Goal: Information Seeking & Learning: Check status

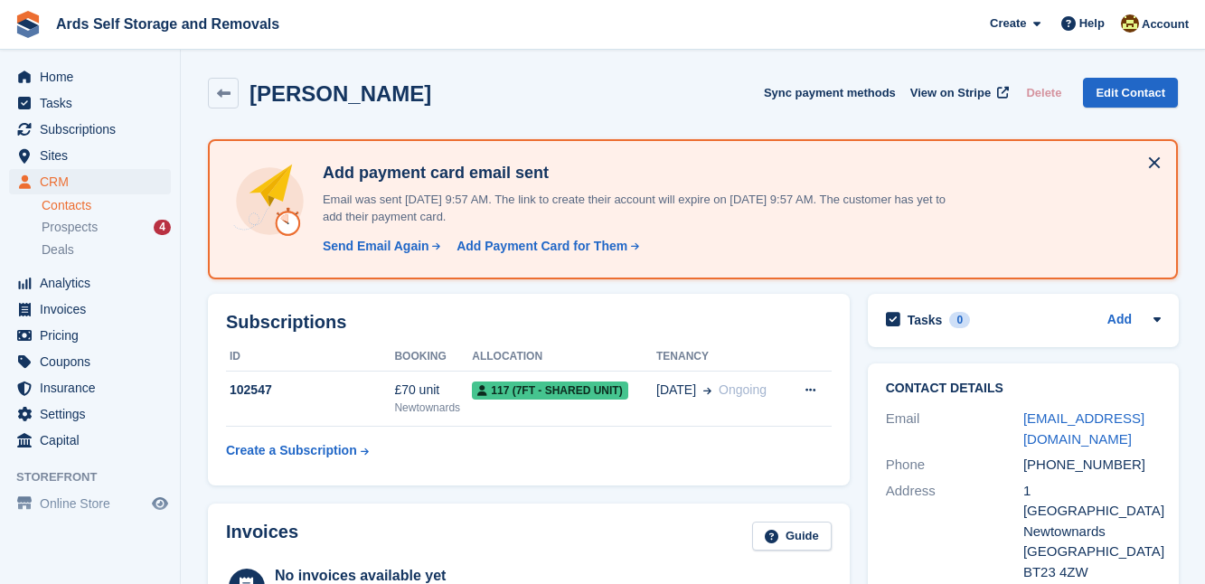
scroll to position [690, 0]
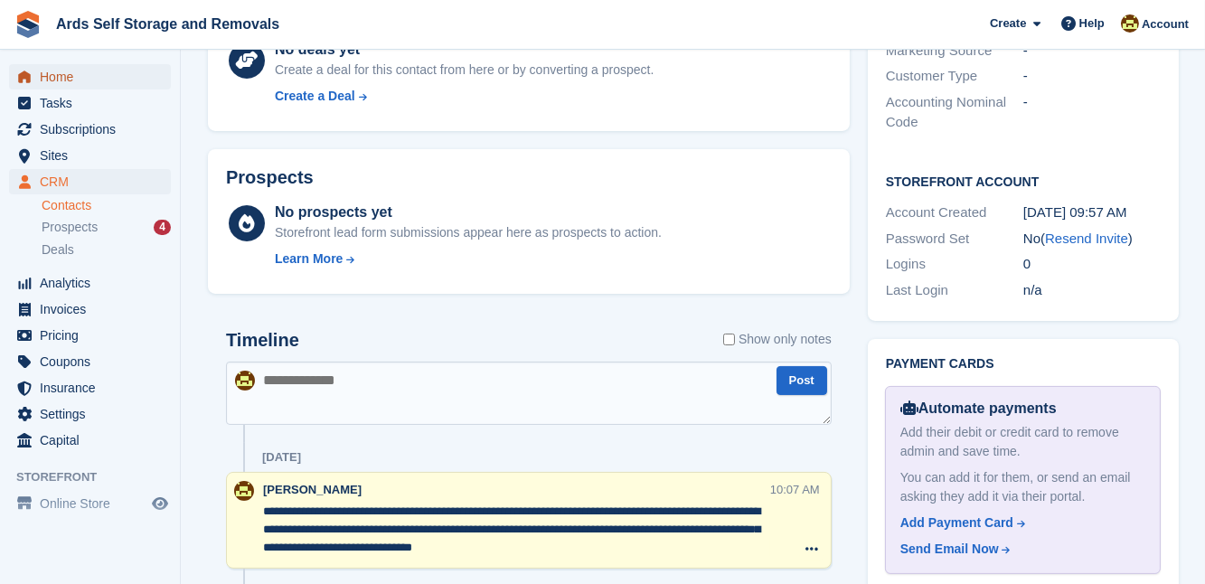
click at [56, 75] on span "Home" at bounding box center [94, 76] width 108 height 25
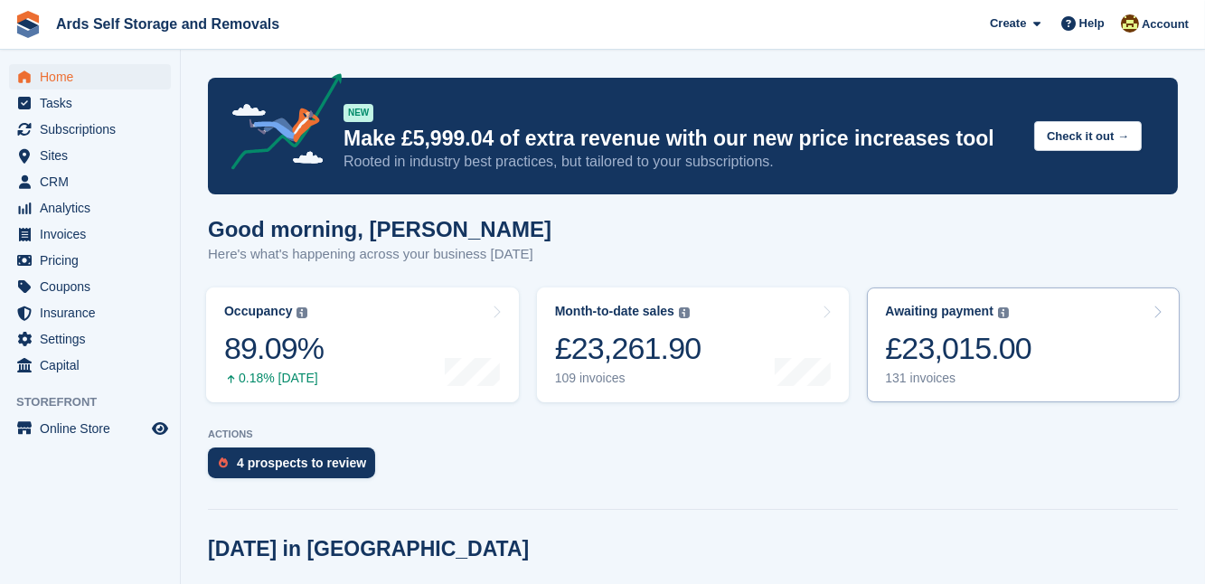
click at [1003, 350] on div "£23,015.00" at bounding box center [958, 348] width 146 height 37
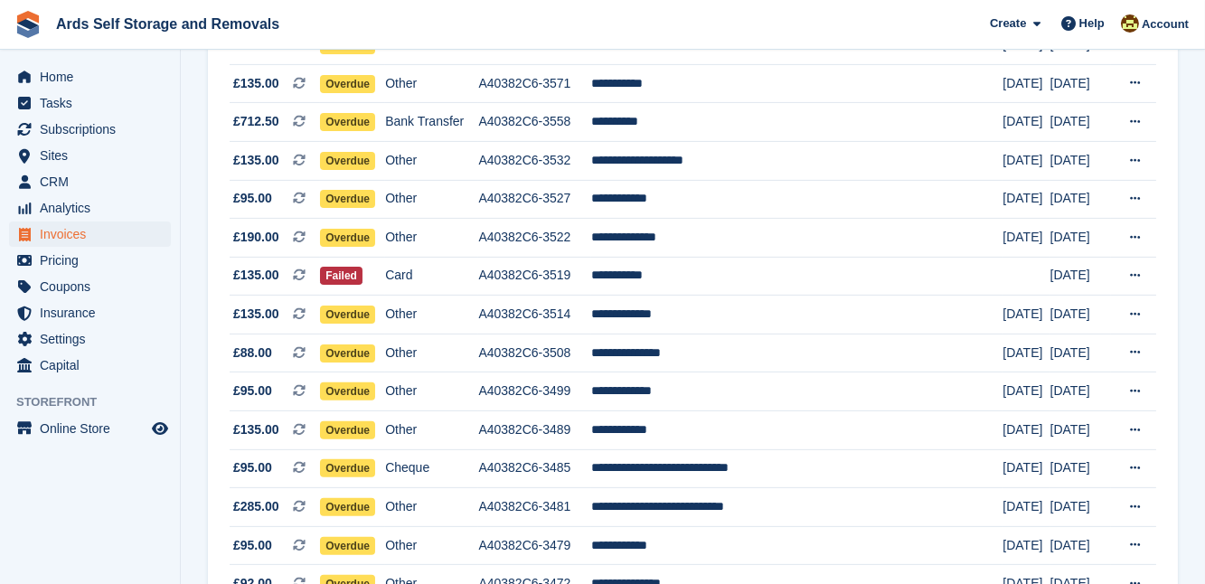
scroll to position [1282, 0]
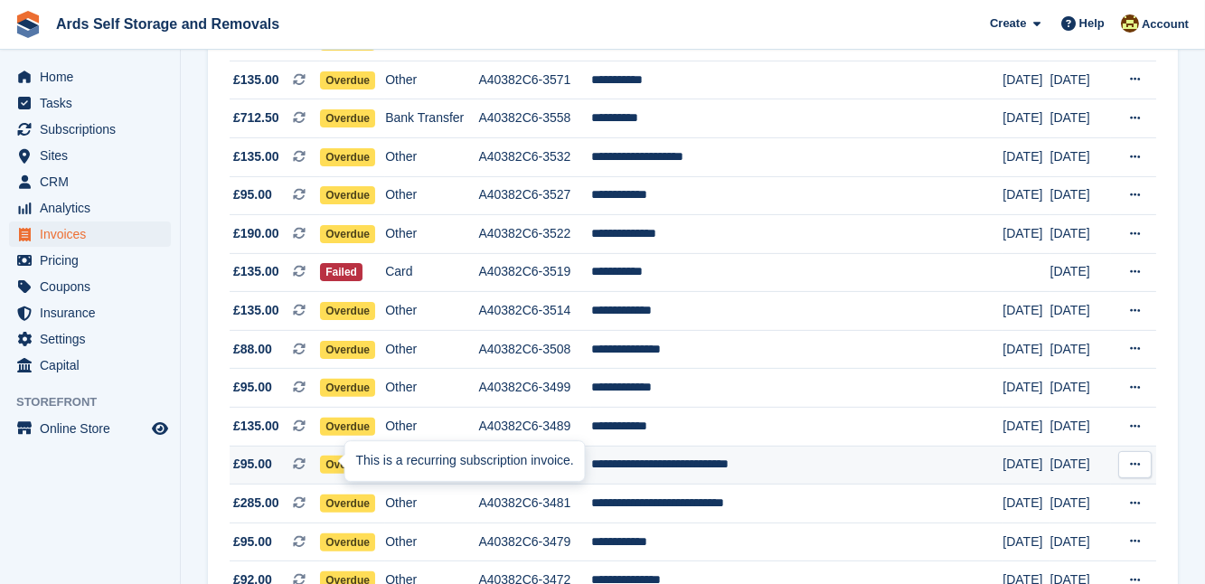
click at [305, 466] on icon at bounding box center [299, 463] width 13 height 13
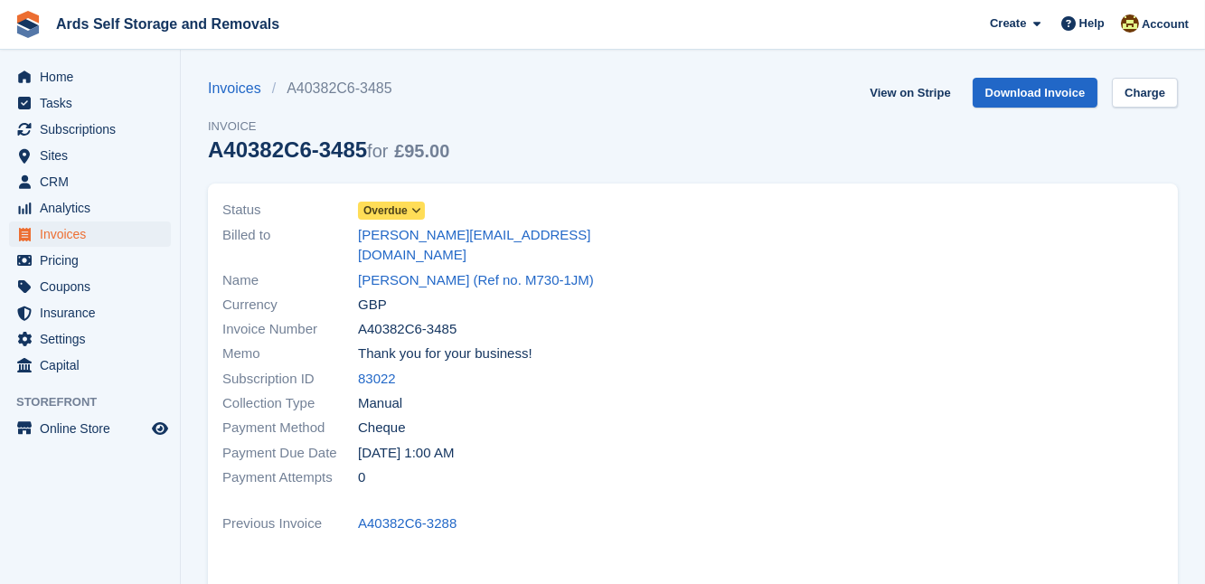
click at [374, 206] on span "Overdue" at bounding box center [385, 210] width 44 height 16
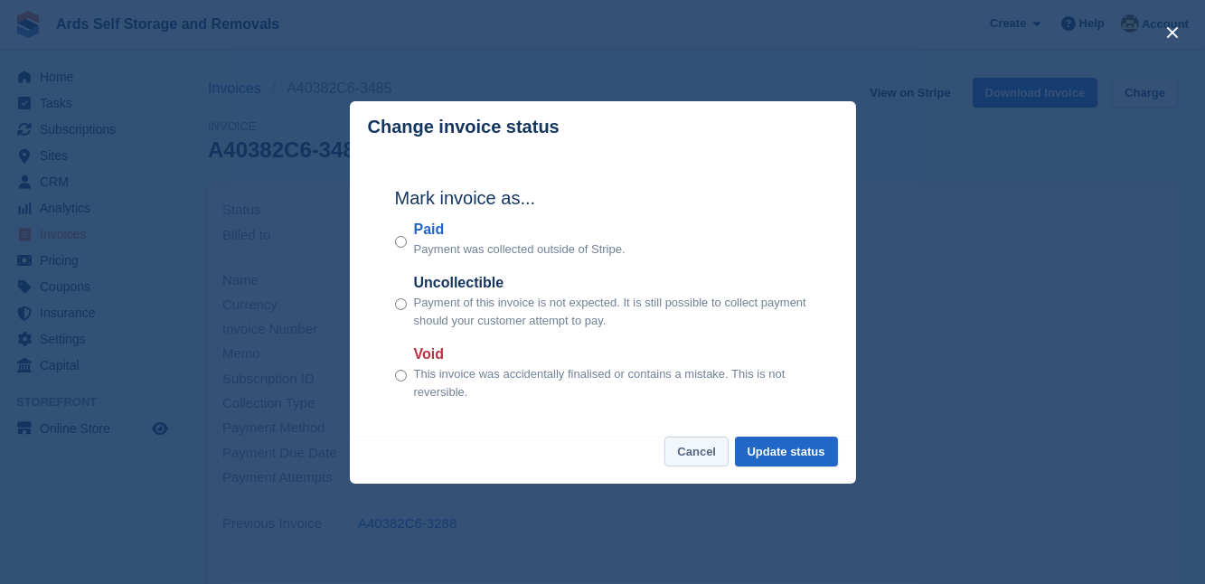
click at [707, 454] on button "Cancel" at bounding box center [696, 452] width 64 height 30
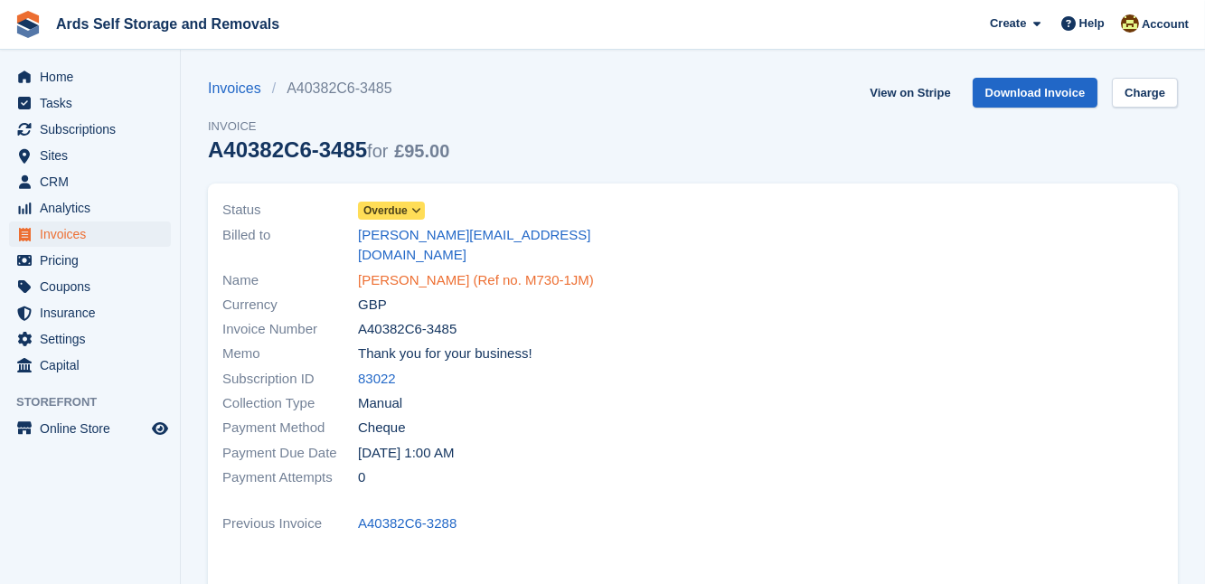
click at [403, 270] on link "[PERSON_NAME] (Ref no. M730-1JM)" at bounding box center [476, 280] width 236 height 21
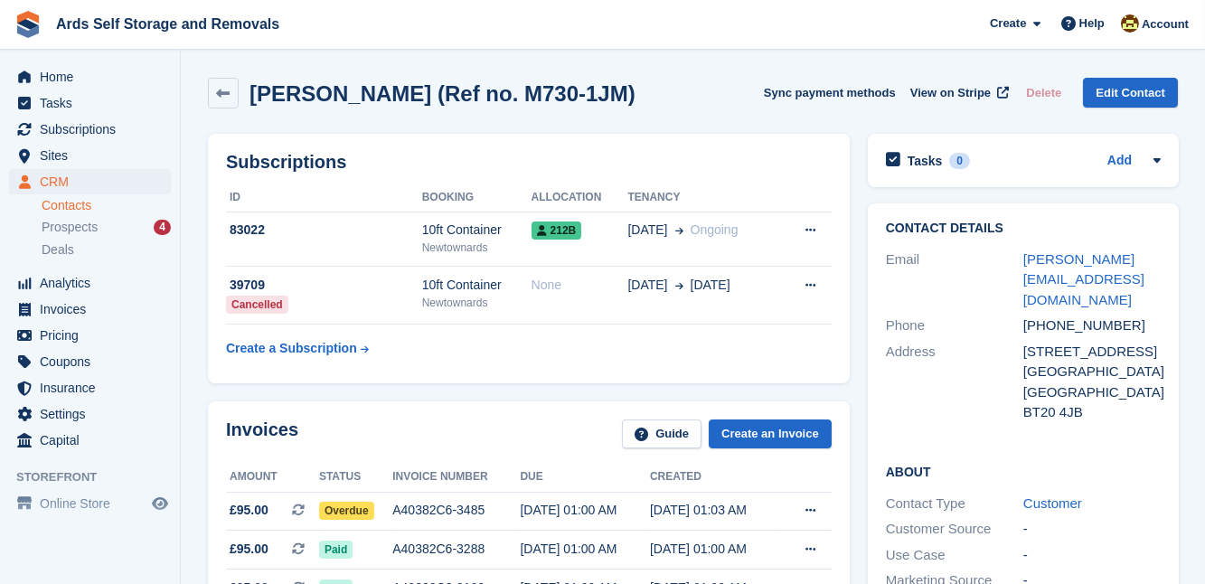
click at [201, 468] on div "Invoices Guide Create an Invoice Amount Status Invoice number Due Created £95.0…" at bounding box center [529, 576] width 660 height 369
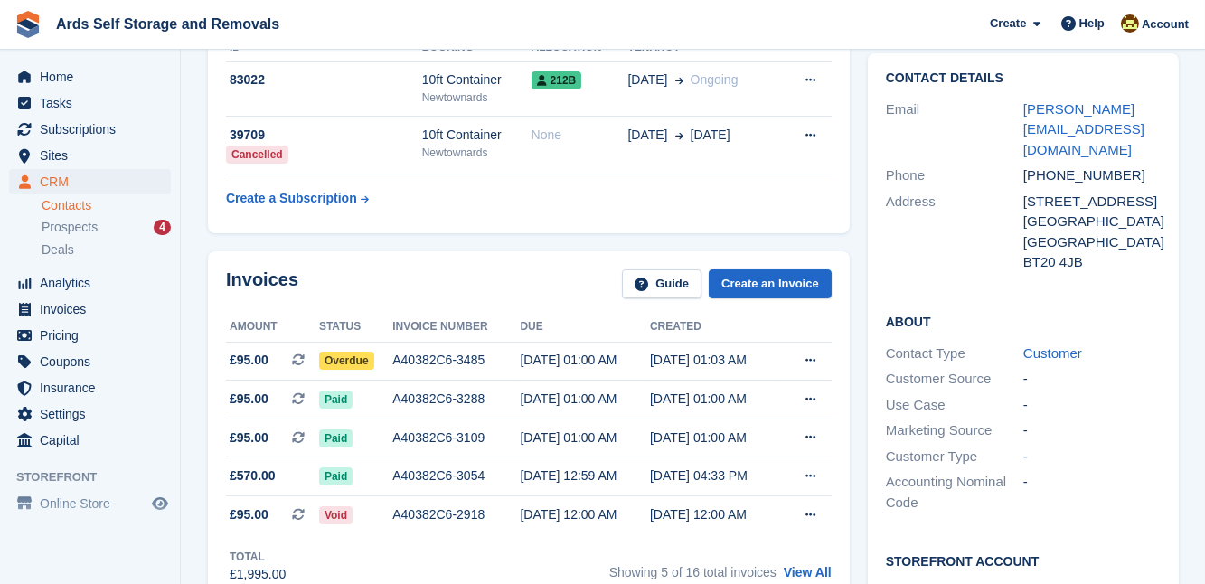
scroll to position [164, 0]
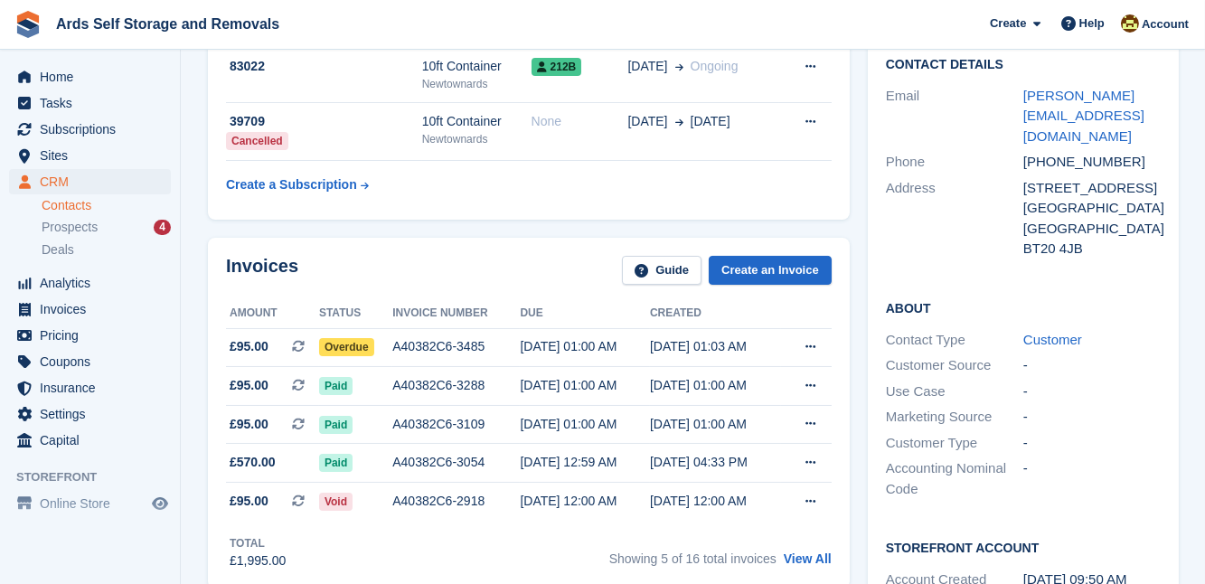
click at [859, 365] on div "Contact Details Email joan@davidrussellsolicitors.co.uk Phone +447713169047 Add…" at bounding box center [1023, 364] width 329 height 666
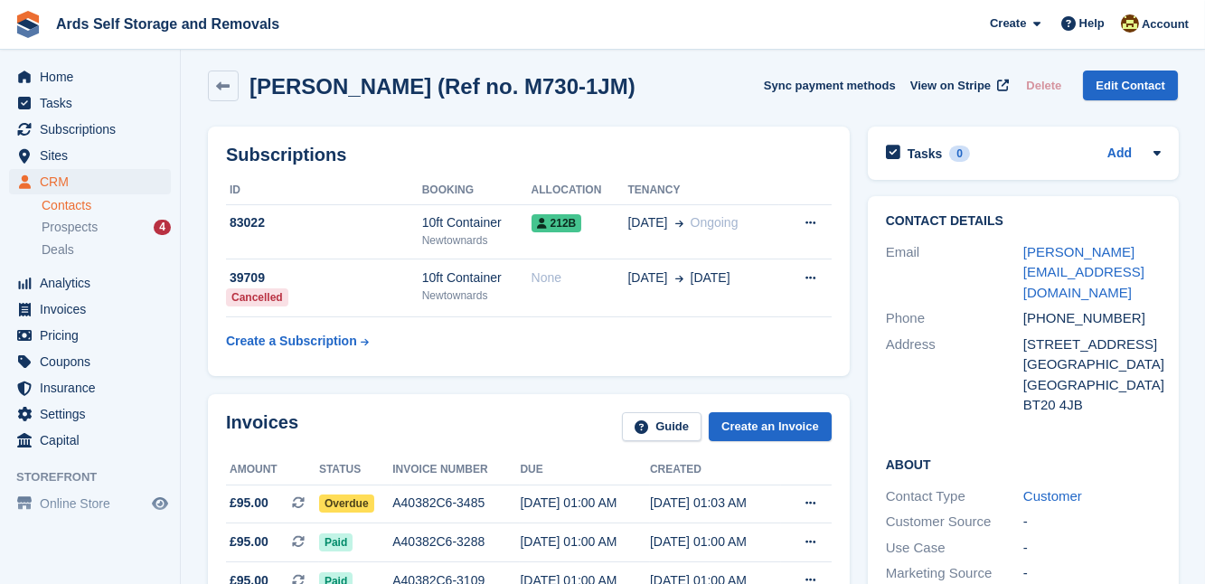
scroll to position [0, 0]
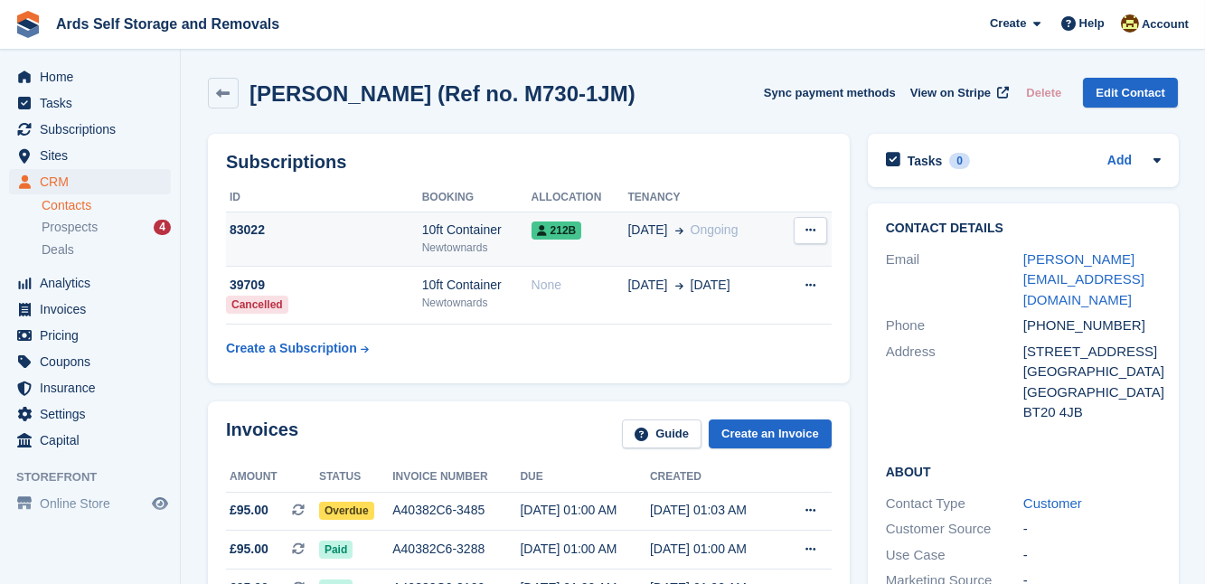
click at [499, 225] on div "10ft Container" at bounding box center [476, 230] width 109 height 19
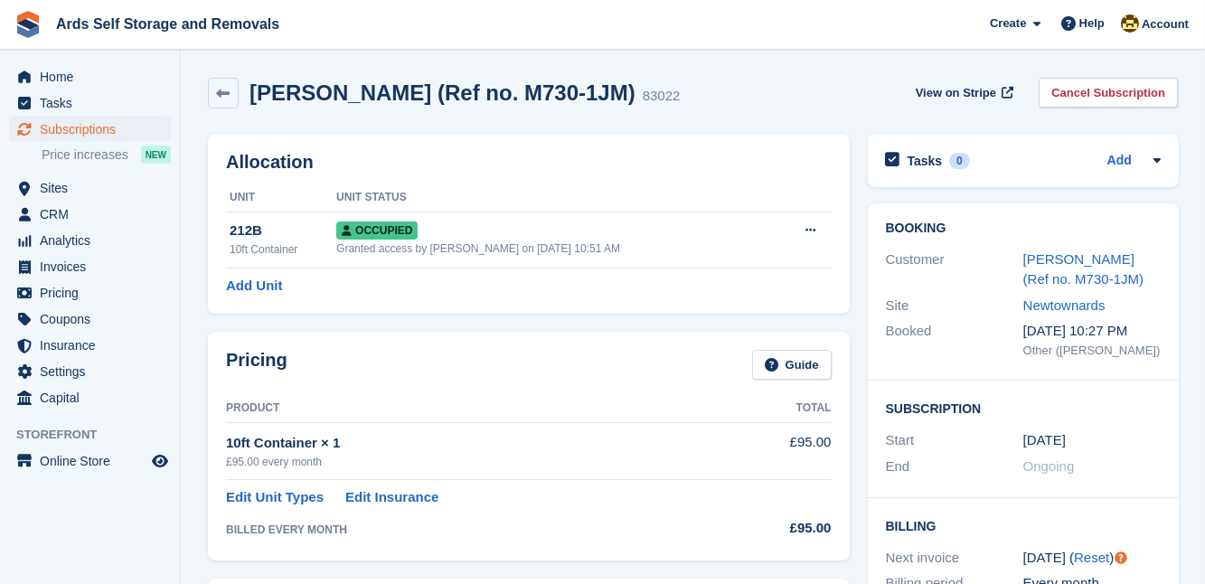
click at [848, 319] on div "Allocation Unit Unit Status 212B 10ft Container Occupied Granted access by [PER…" at bounding box center [529, 224] width 660 height 198
click at [63, 78] on span "Home" at bounding box center [94, 76] width 108 height 25
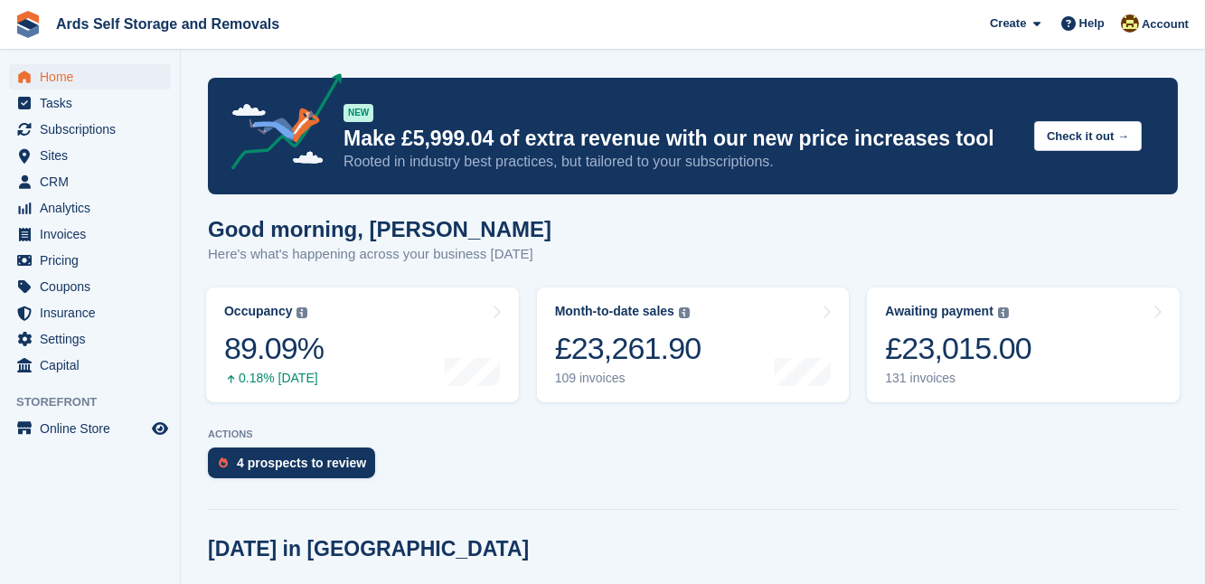
click at [198, 311] on turbo-frame "Occupancy The percentage of all currently allocated units in terms of area. Inc…" at bounding box center [362, 344] width 331 height 133
click at [938, 343] on div "£23,015.00" at bounding box center [958, 348] width 146 height 37
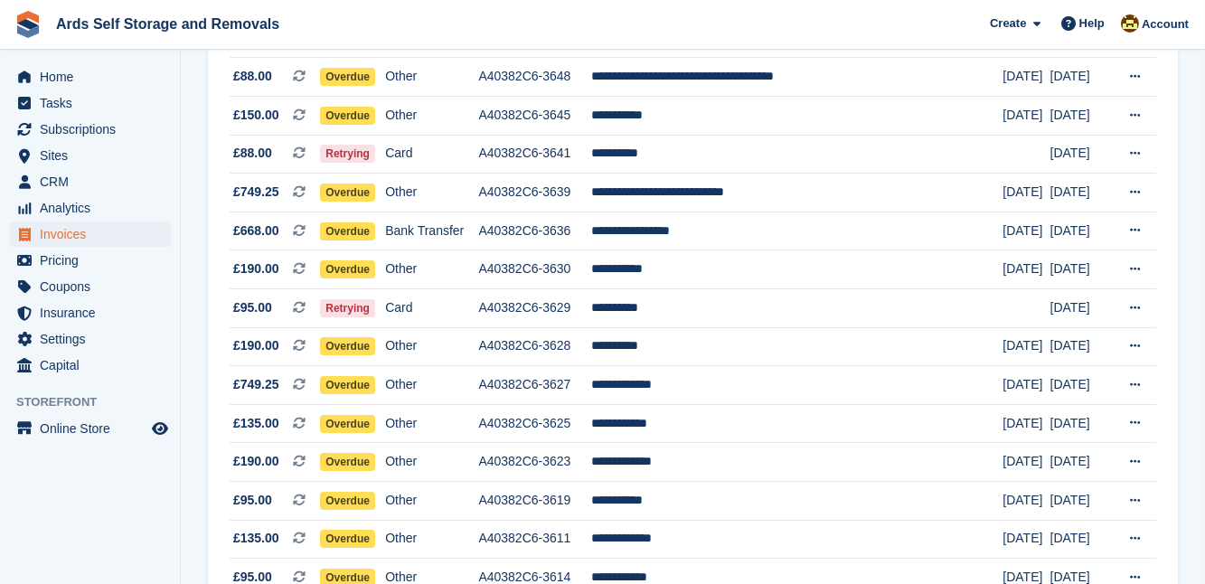
scroll to position [361, 0]
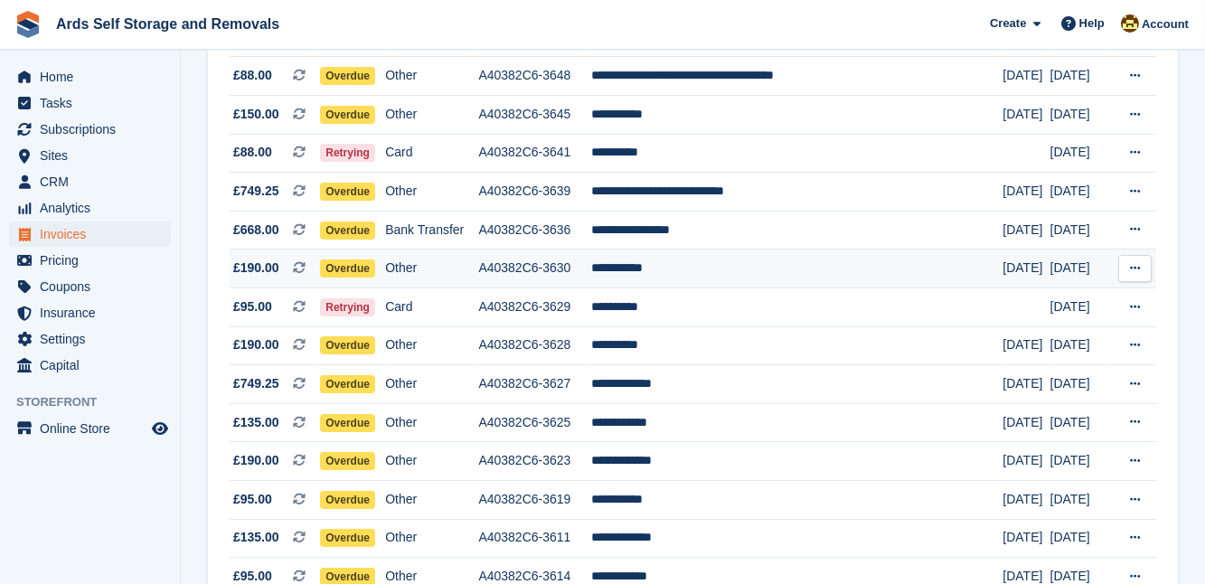
click at [685, 267] on td "**********" at bounding box center [796, 268] width 411 height 39
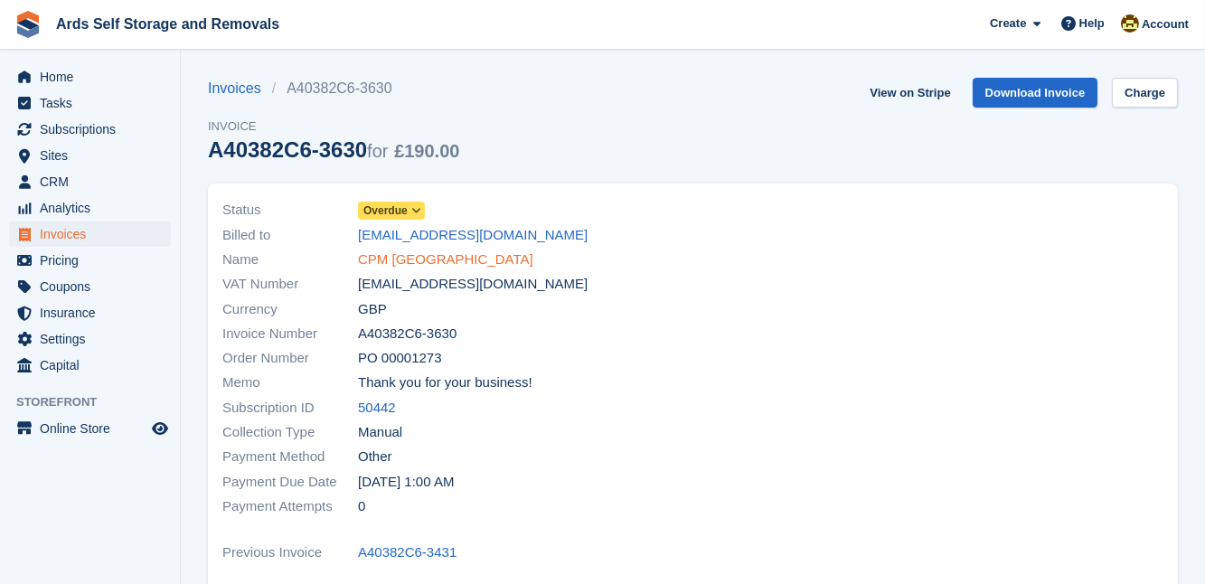
click at [408, 258] on link "CPM [GEOGRAPHIC_DATA]" at bounding box center [445, 259] width 175 height 21
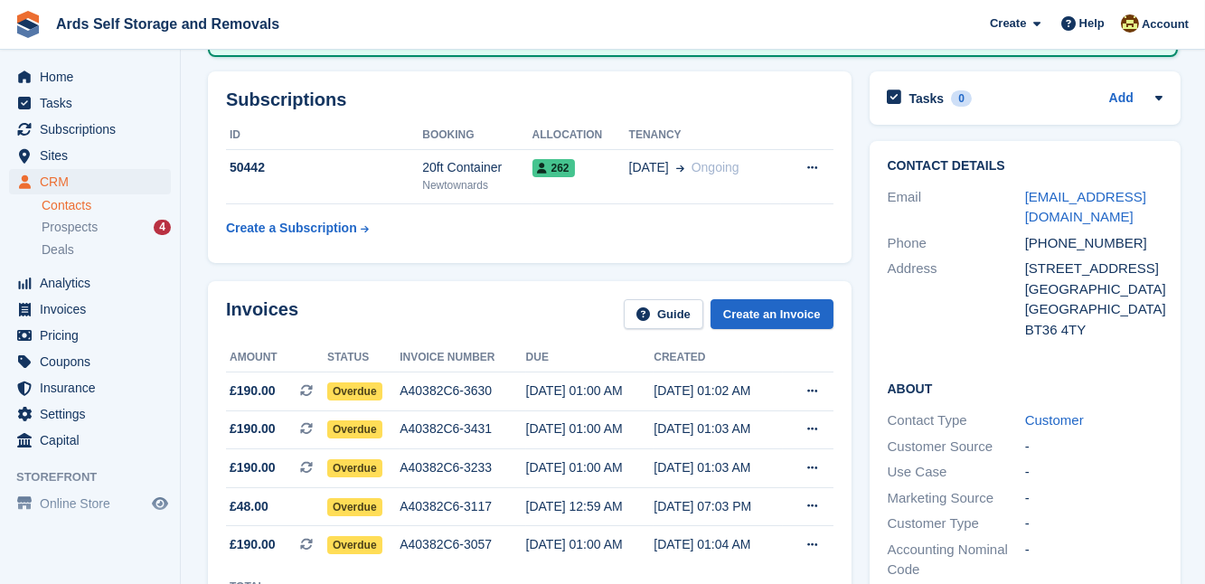
scroll to position [296, 0]
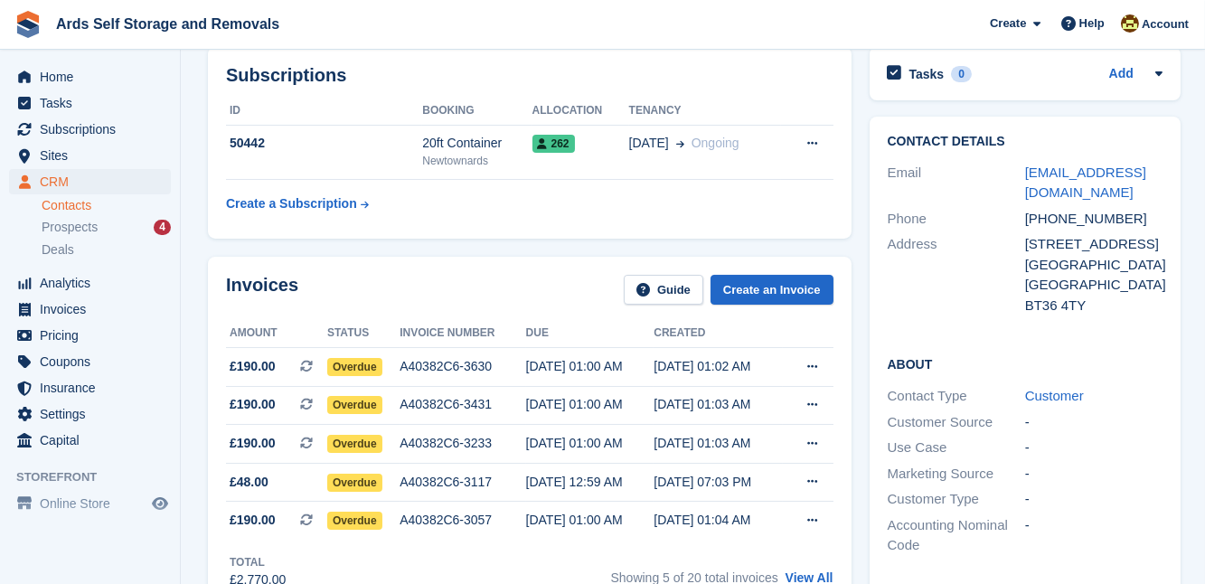
click at [856, 510] on div "Invoices Guide Create an Invoice Amount Status Invoice number Due Created £190.…" at bounding box center [530, 432] width 662 height 369
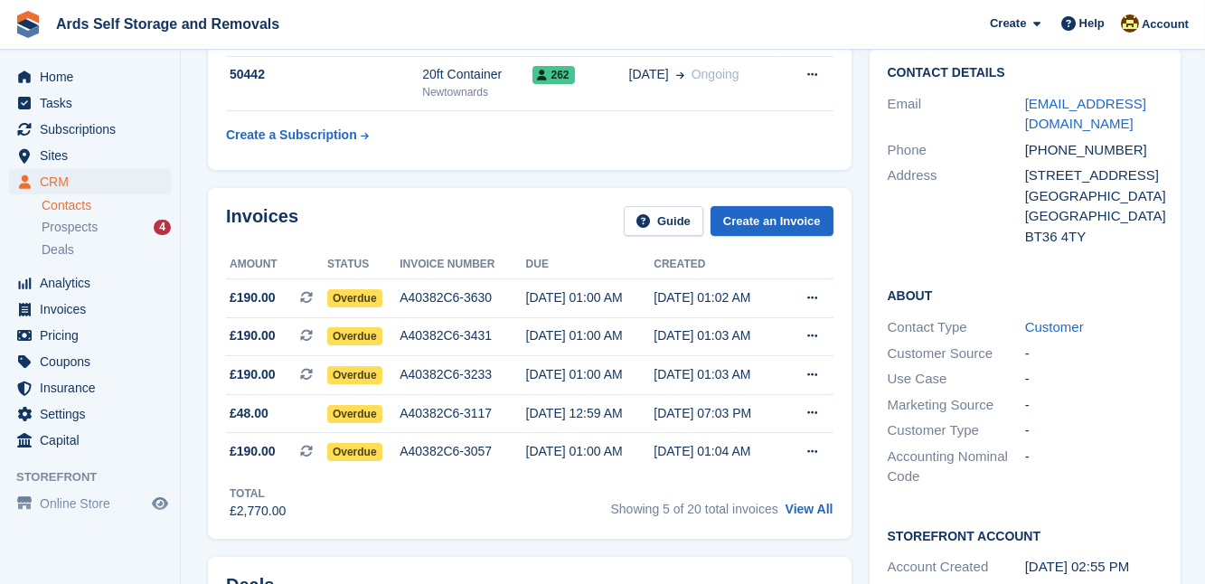
scroll to position [394, 0]
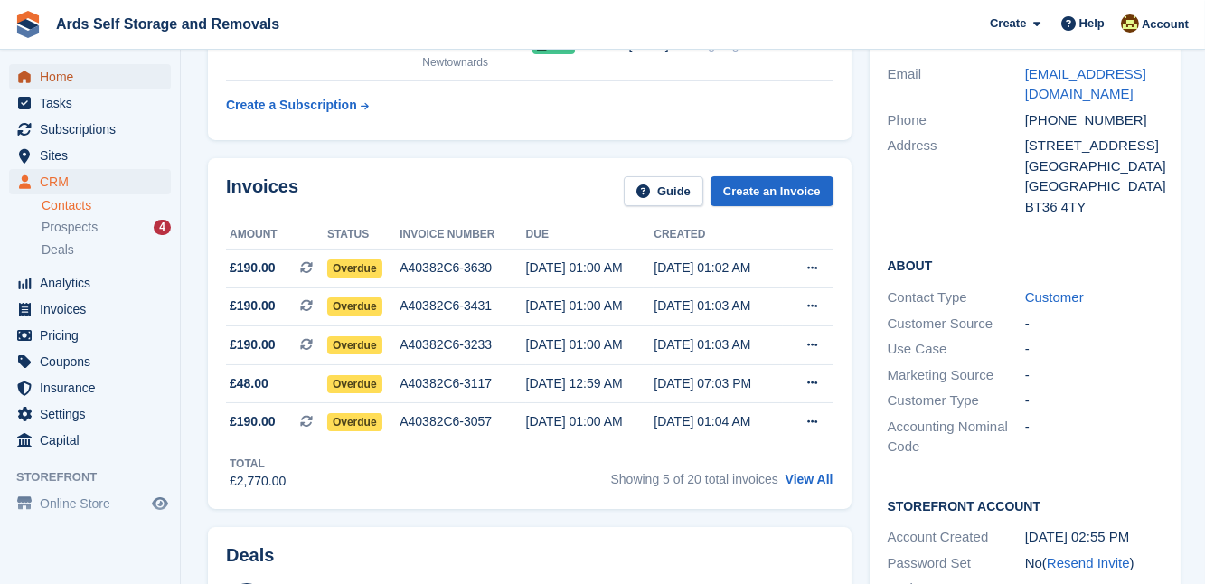
click at [55, 75] on span "Home" at bounding box center [94, 76] width 108 height 25
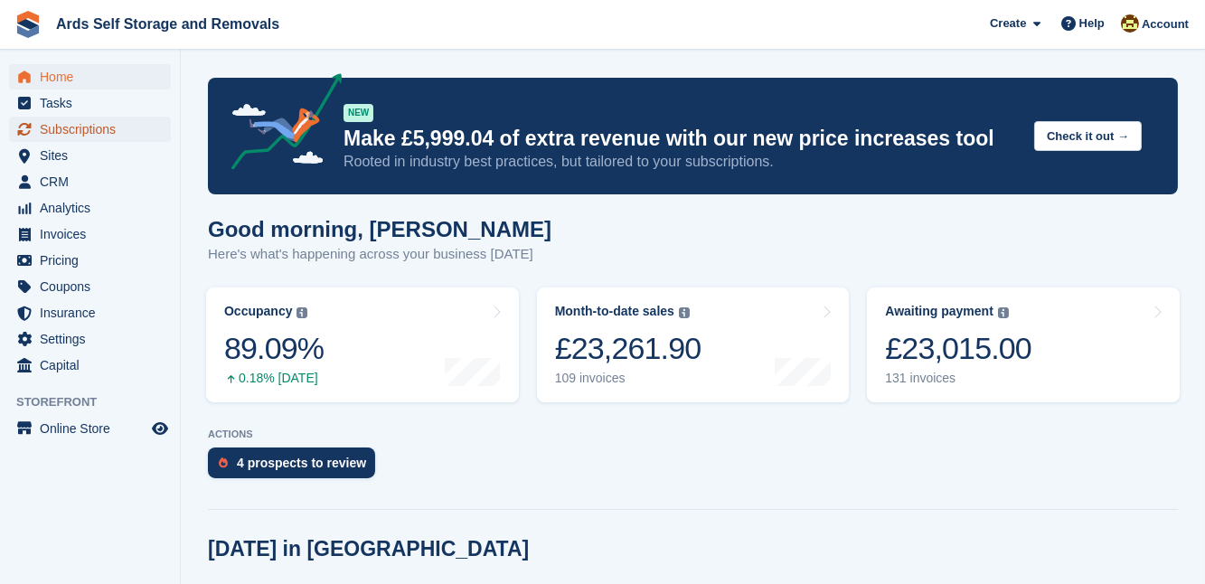
click at [68, 128] on span "Subscriptions" at bounding box center [94, 129] width 108 height 25
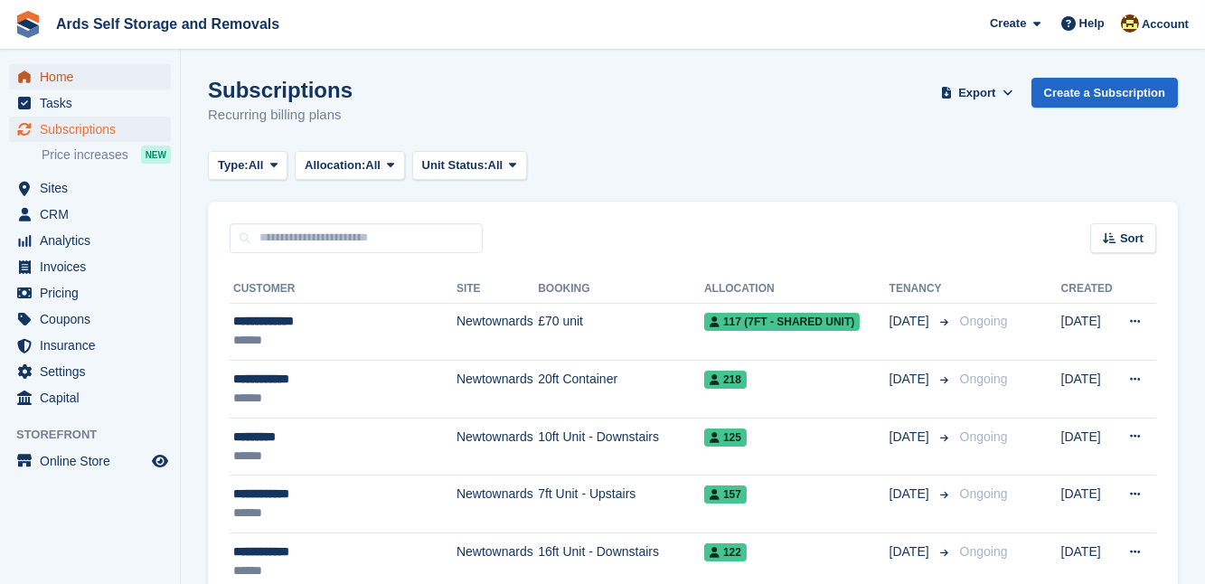
click at [65, 78] on span "Home" at bounding box center [94, 76] width 108 height 25
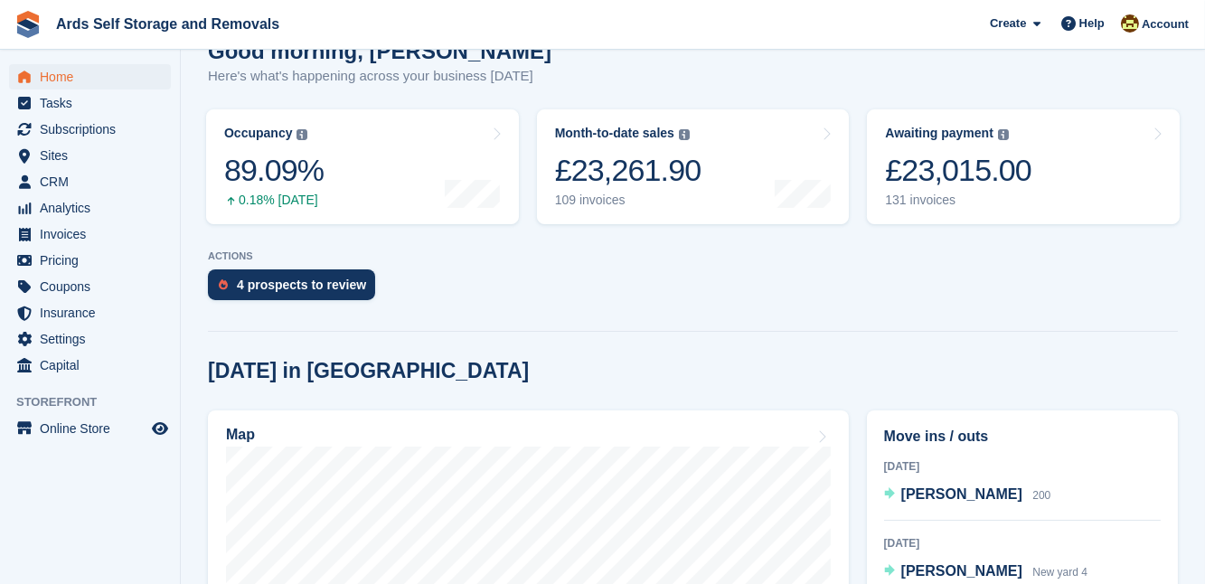
scroll to position [230, 0]
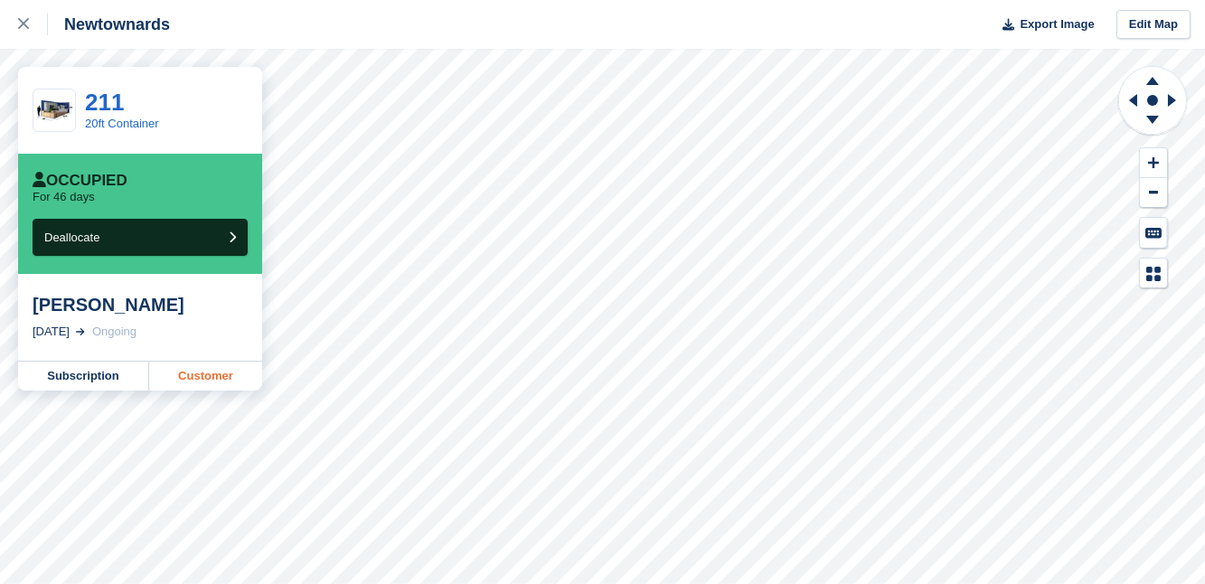
click at [205, 371] on link "Customer" at bounding box center [205, 375] width 113 height 29
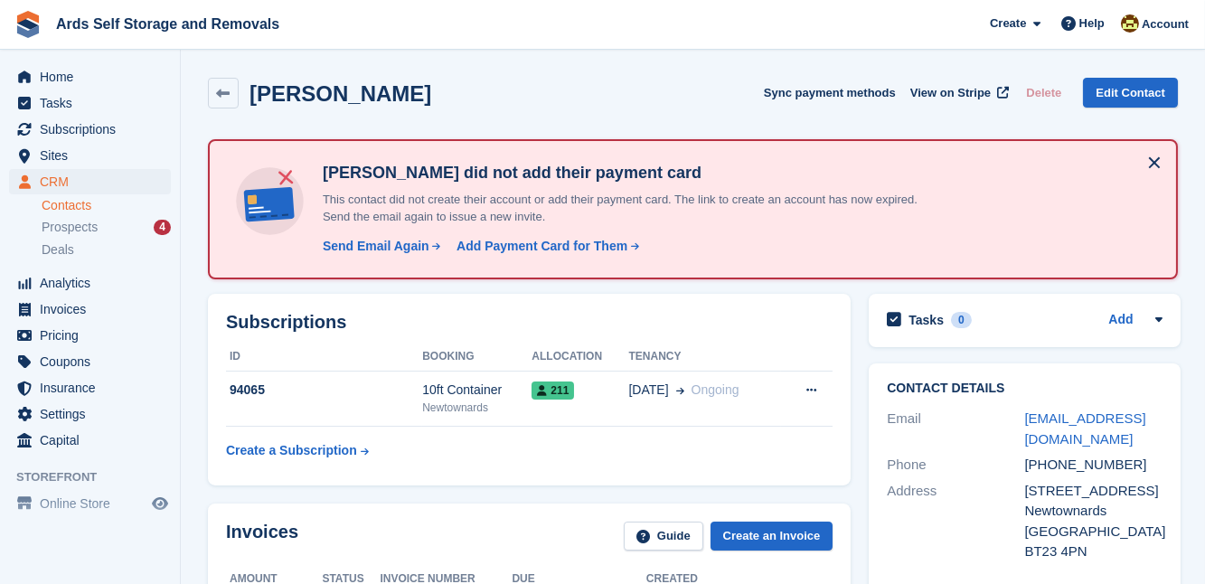
click at [855, 460] on div "Subscriptions ID Booking Allocation Tenancy 94065 10ft Container [GEOGRAPHIC_DA…" at bounding box center [529, 390] width 661 height 210
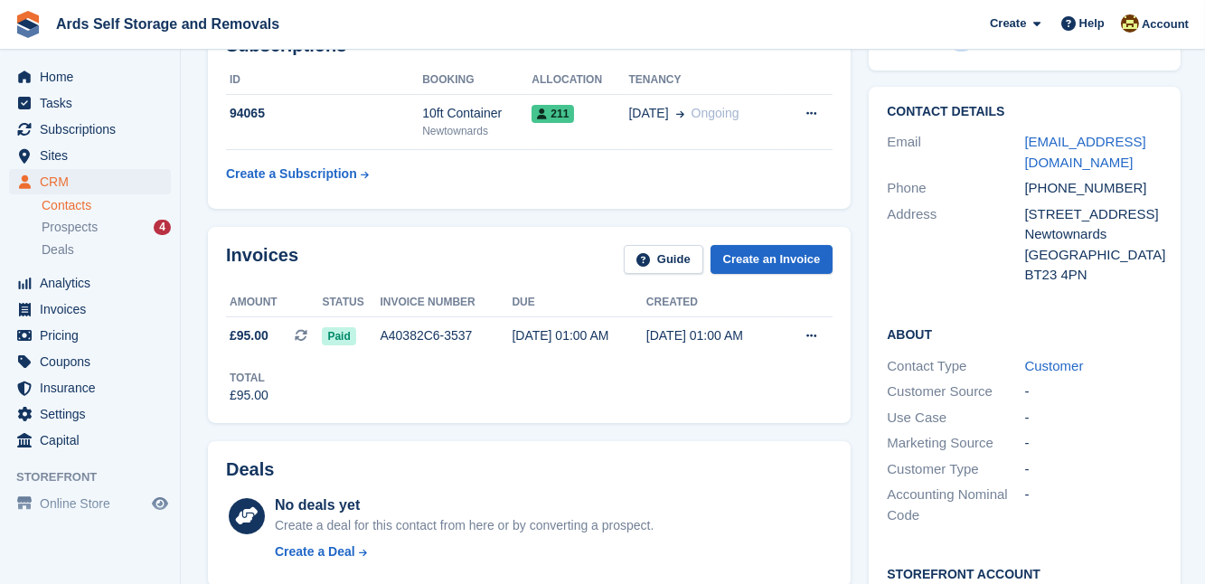
scroll to position [296, 0]
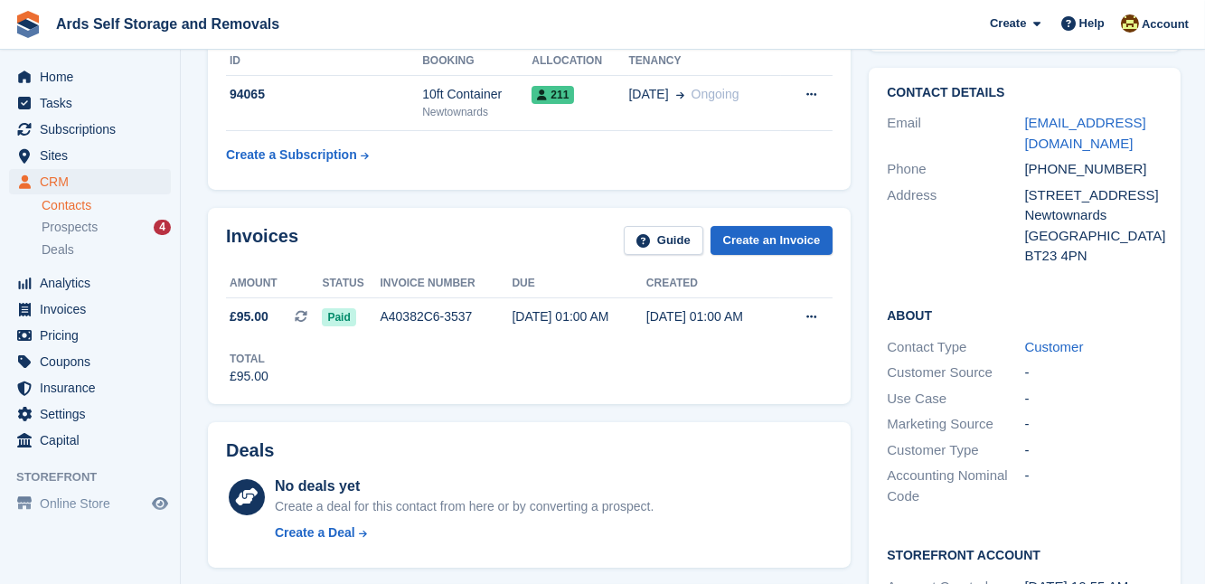
click at [853, 452] on div "Deals No deals yet Create a deal for this contact from here or by converting a …" at bounding box center [529, 495] width 661 height 164
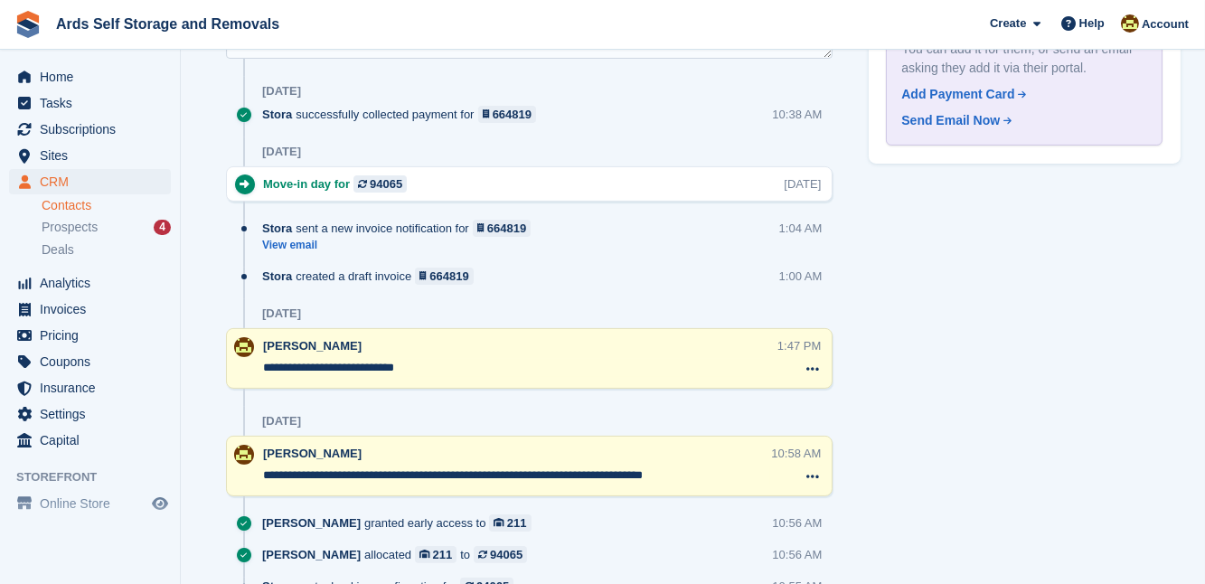
scroll to position [1117, 0]
